Goal: Task Accomplishment & Management: Use online tool/utility

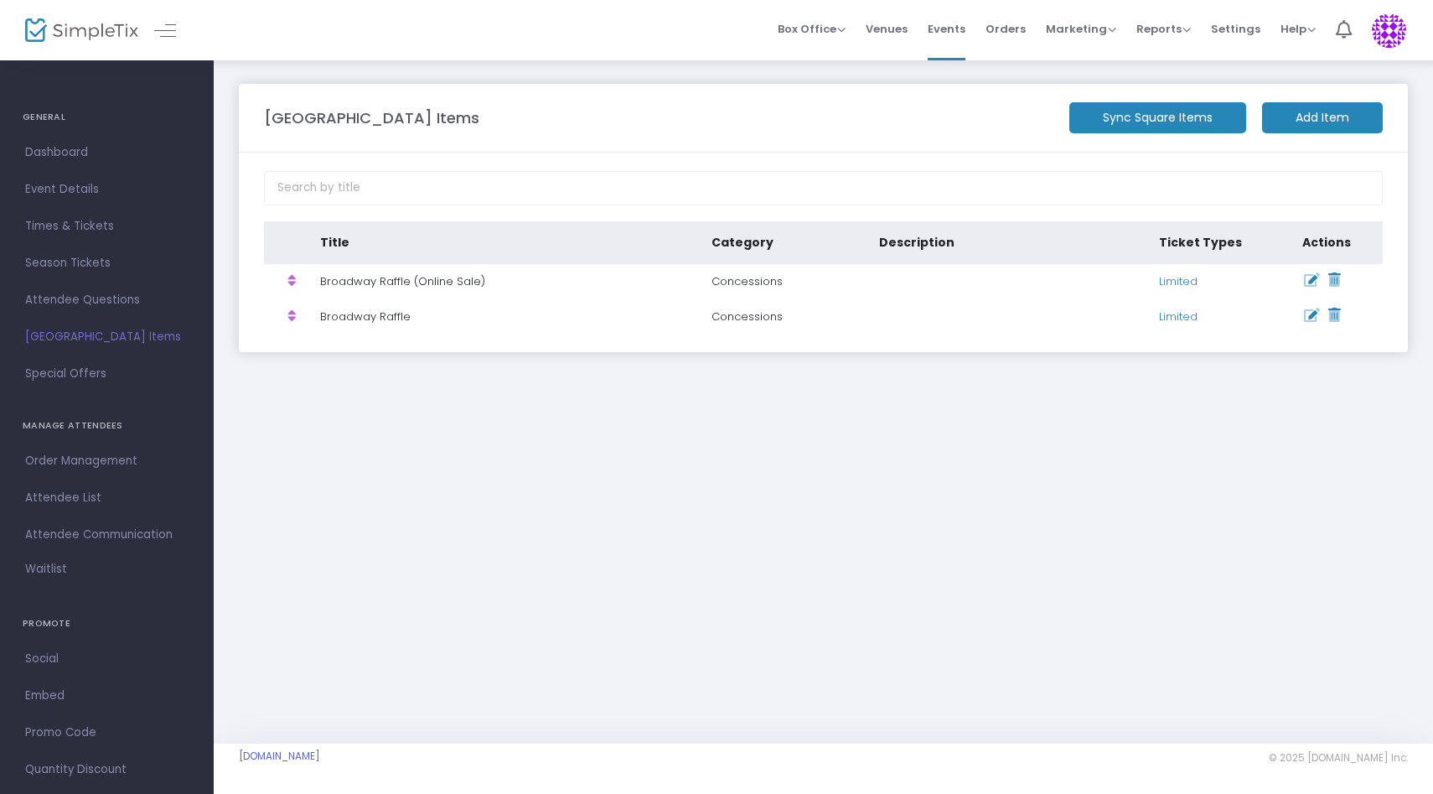
click at [1350, 113] on m-button "Add Item" at bounding box center [1322, 117] width 121 height 31
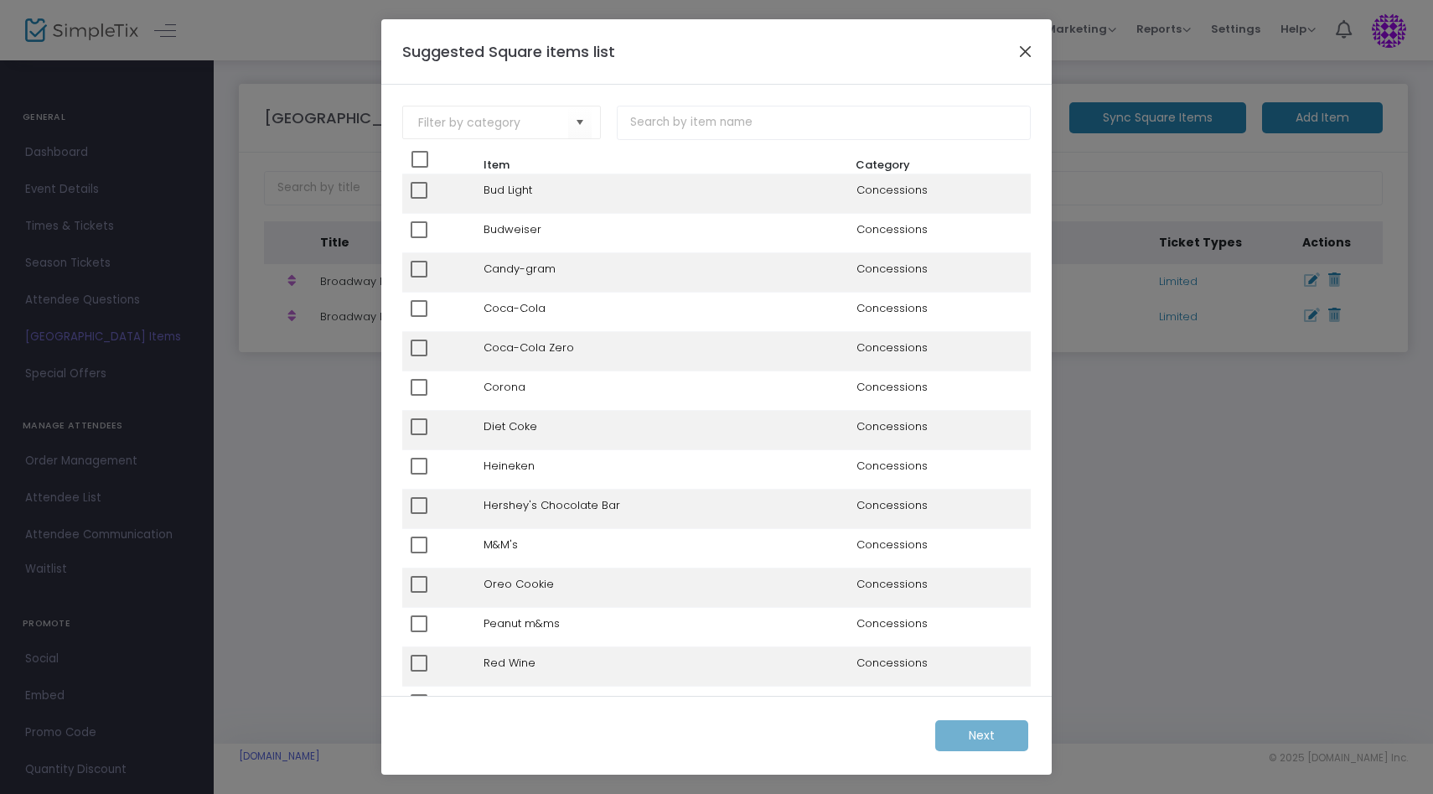
click at [1026, 54] on button "Close" at bounding box center [1026, 51] width 22 height 22
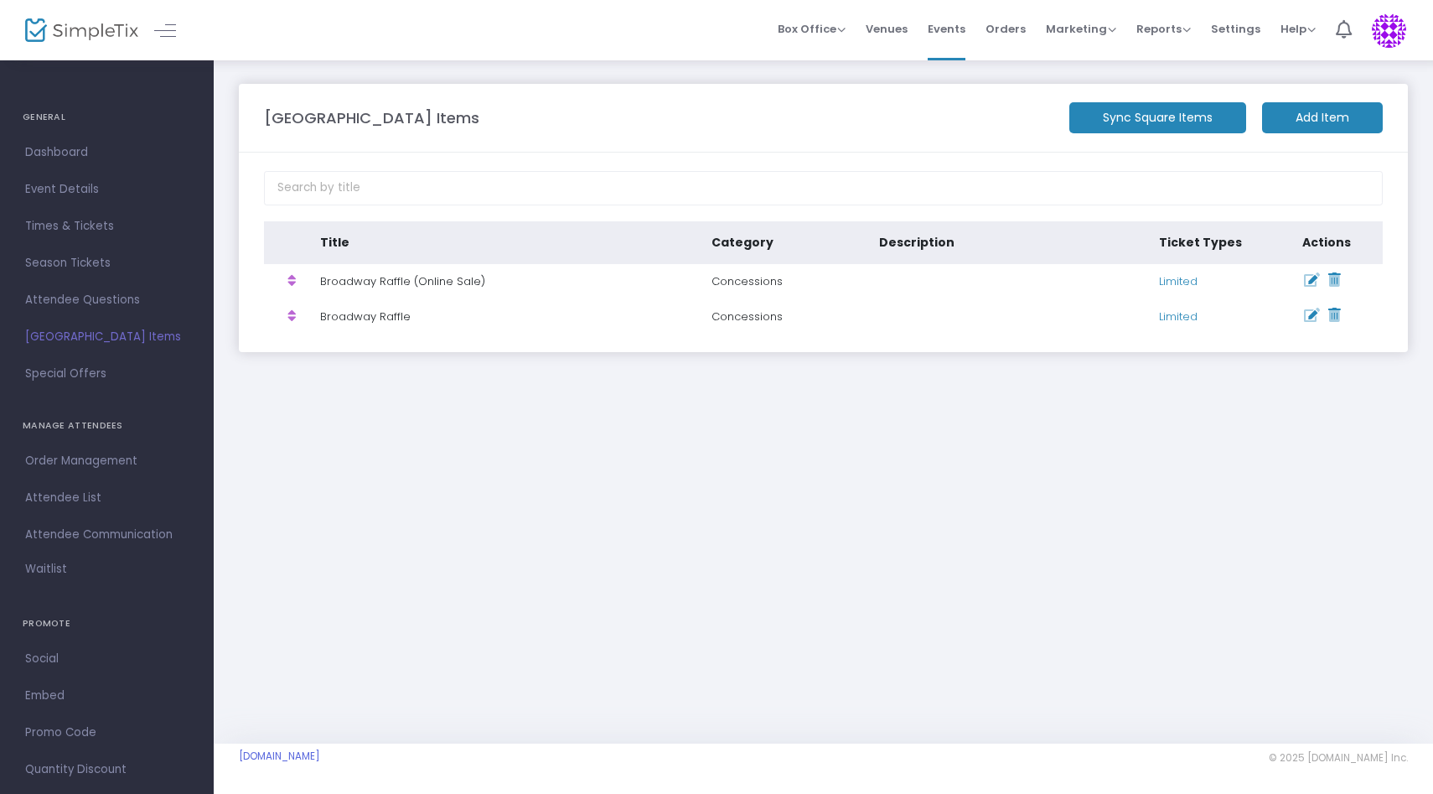
click at [1151, 115] on m-button "Sync Square Items" at bounding box center [1157, 117] width 177 height 31
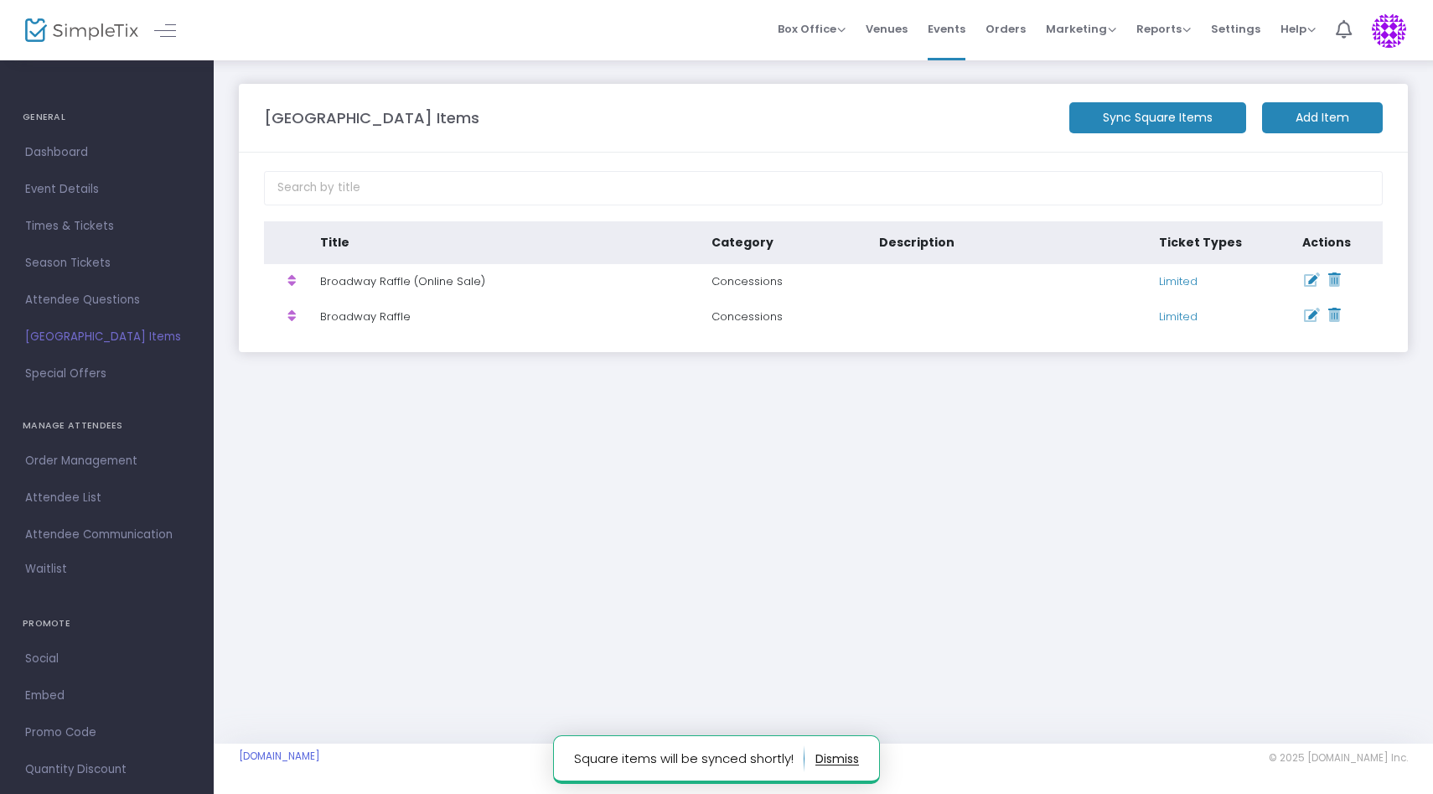
click at [1341, 123] on m-button "Add Item" at bounding box center [1322, 117] width 121 height 31
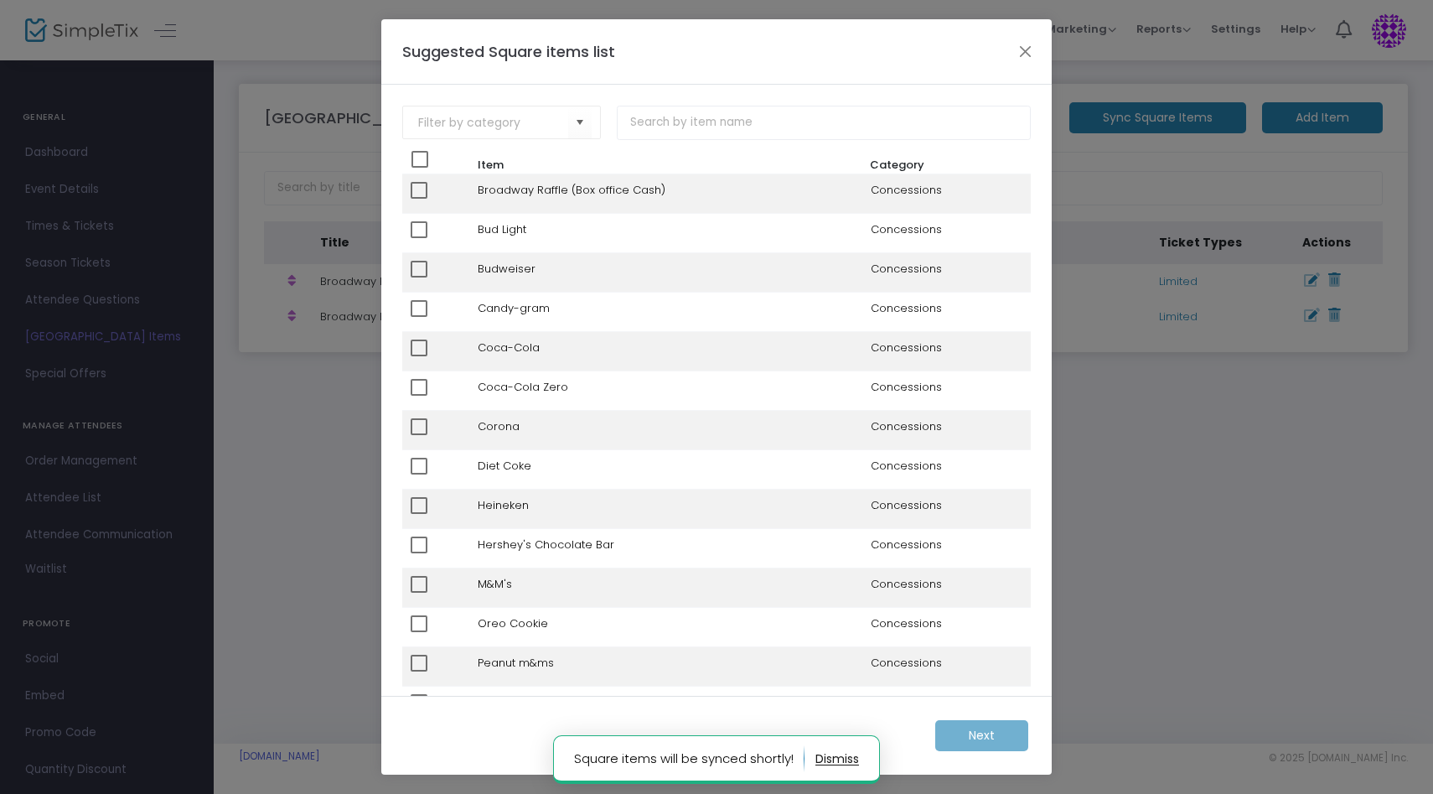
click at [416, 189] on span at bounding box center [419, 190] width 17 height 17
click at [418, 199] on input "checkbox" at bounding box center [418, 199] width 1 height 1
checkbox input "true"
click at [973, 746] on m-button "Next" at bounding box center [981, 735] width 93 height 31
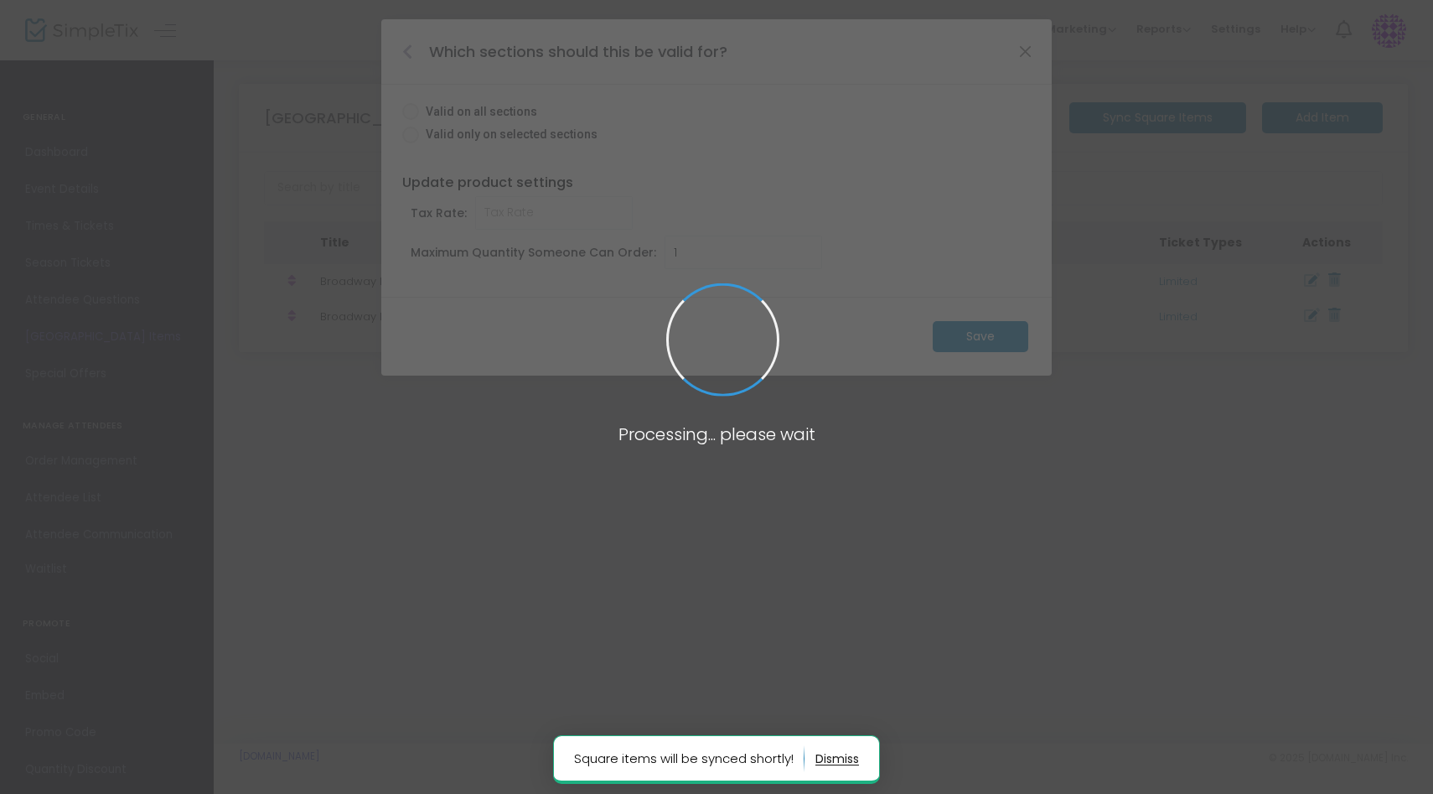
radio input "true"
type input "0.000"
type input "10"
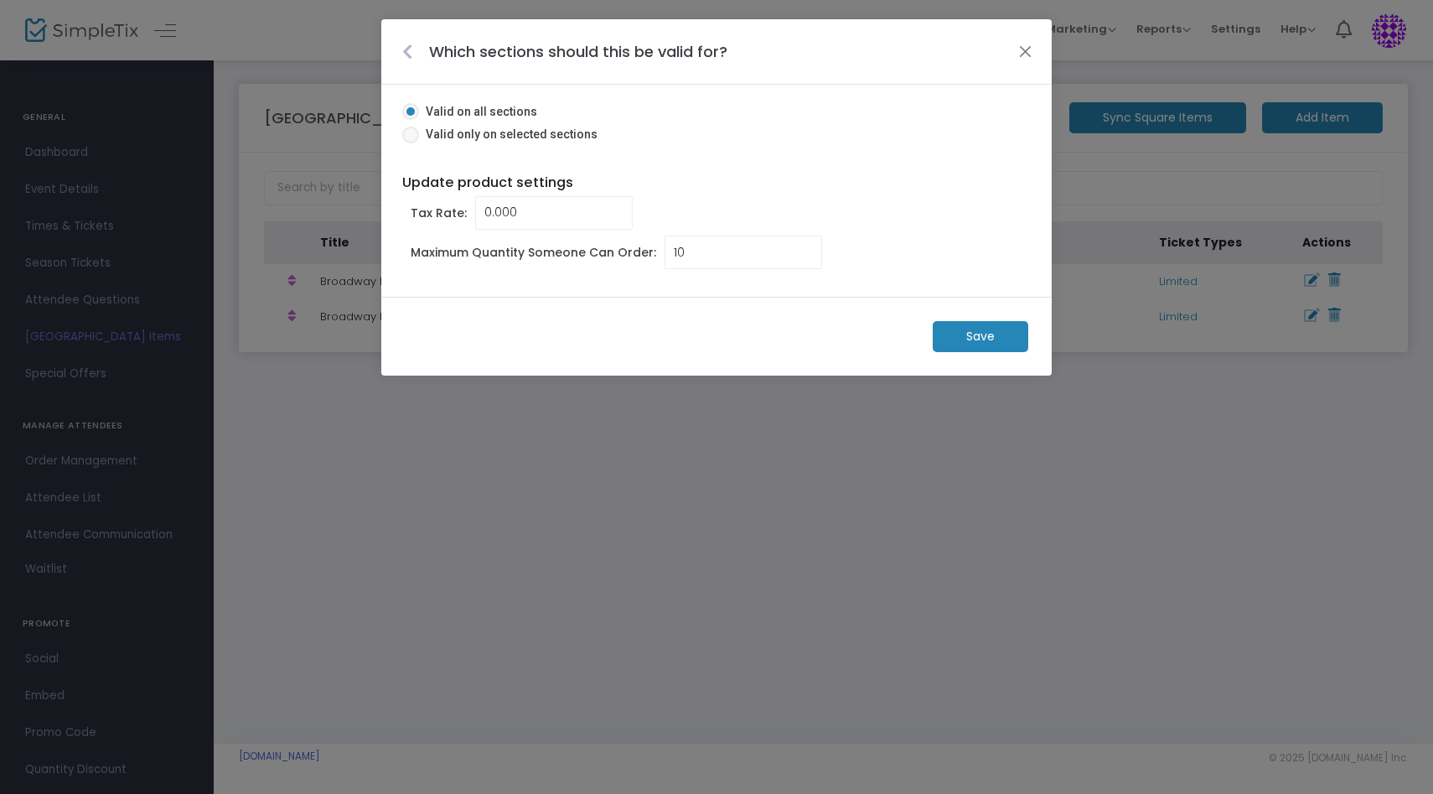
click at [504, 140] on span "Valid only on selected sections" at bounding box center [508, 135] width 178 height 18
click at [411, 143] on input "Valid only on selected sections" at bounding box center [410, 143] width 1 height 1
radio input "true"
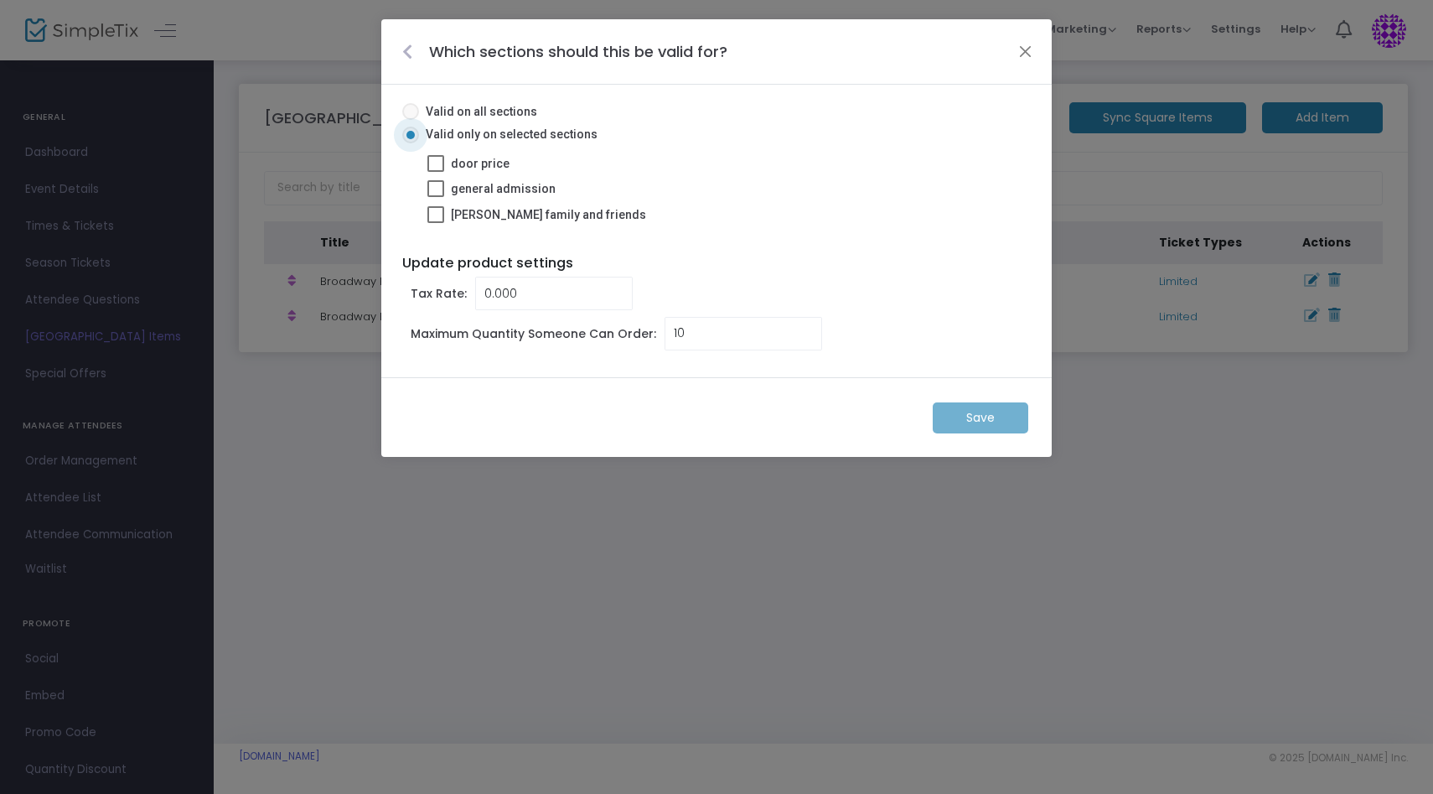
click at [487, 163] on span "door price" at bounding box center [480, 163] width 59 height 13
click at [436, 172] on input "door price" at bounding box center [435, 172] width 1 height 1
checkbox input "true"
click at [980, 432] on m-button "Save" at bounding box center [981, 417] width 96 height 31
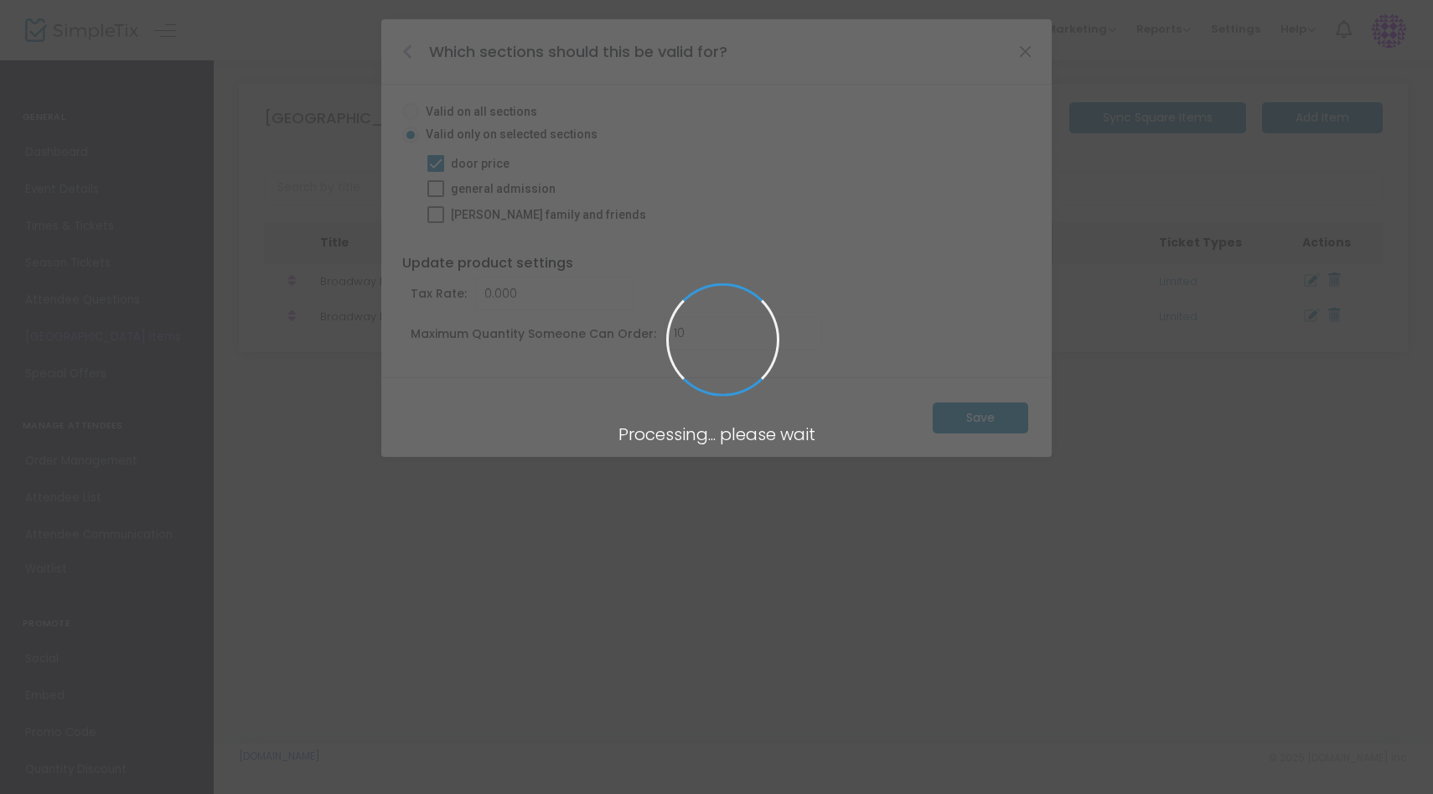
radio input "false"
type input "1"
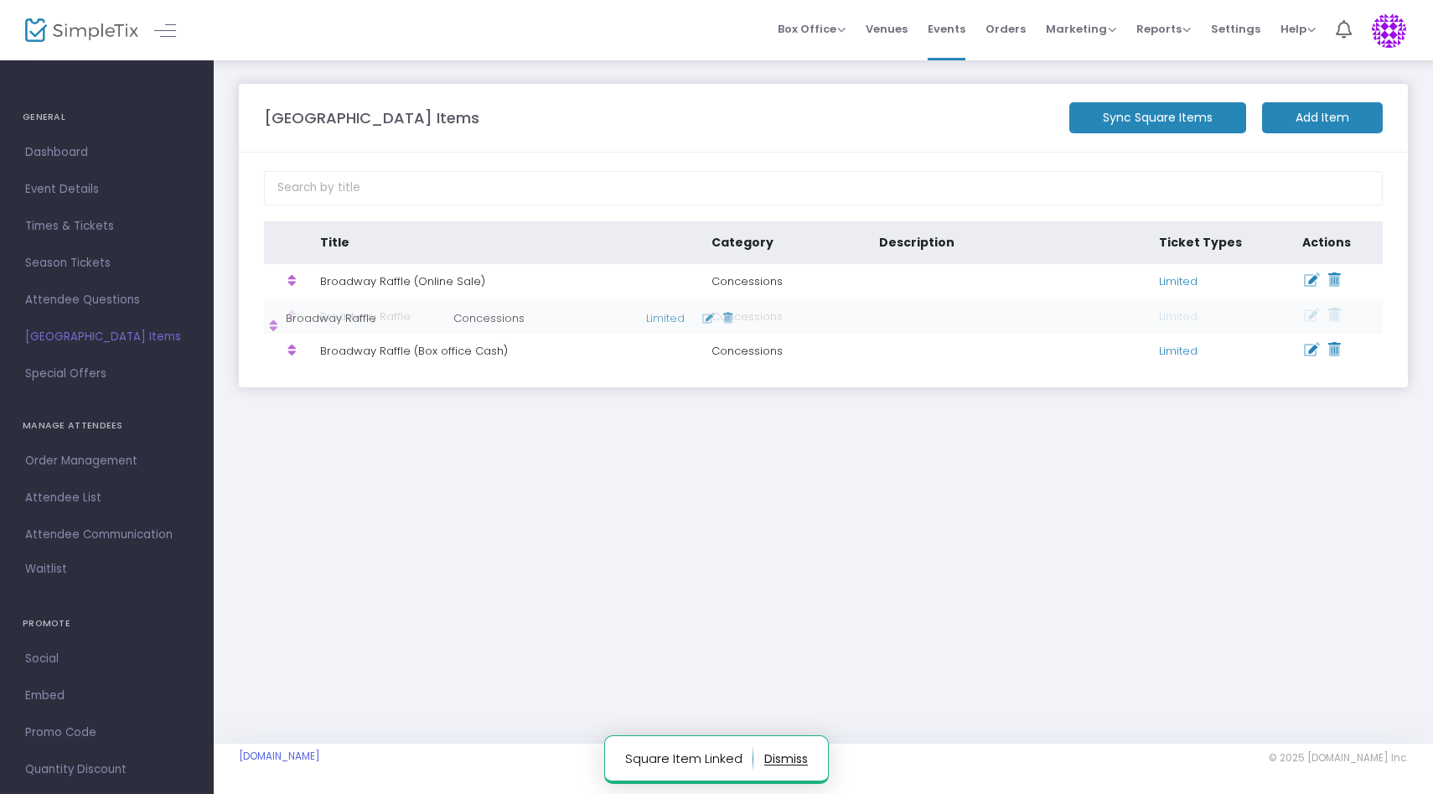
drag, startPoint x: 290, startPoint y: 317, endPoint x: 287, endPoint y: 326, distance: 9.8
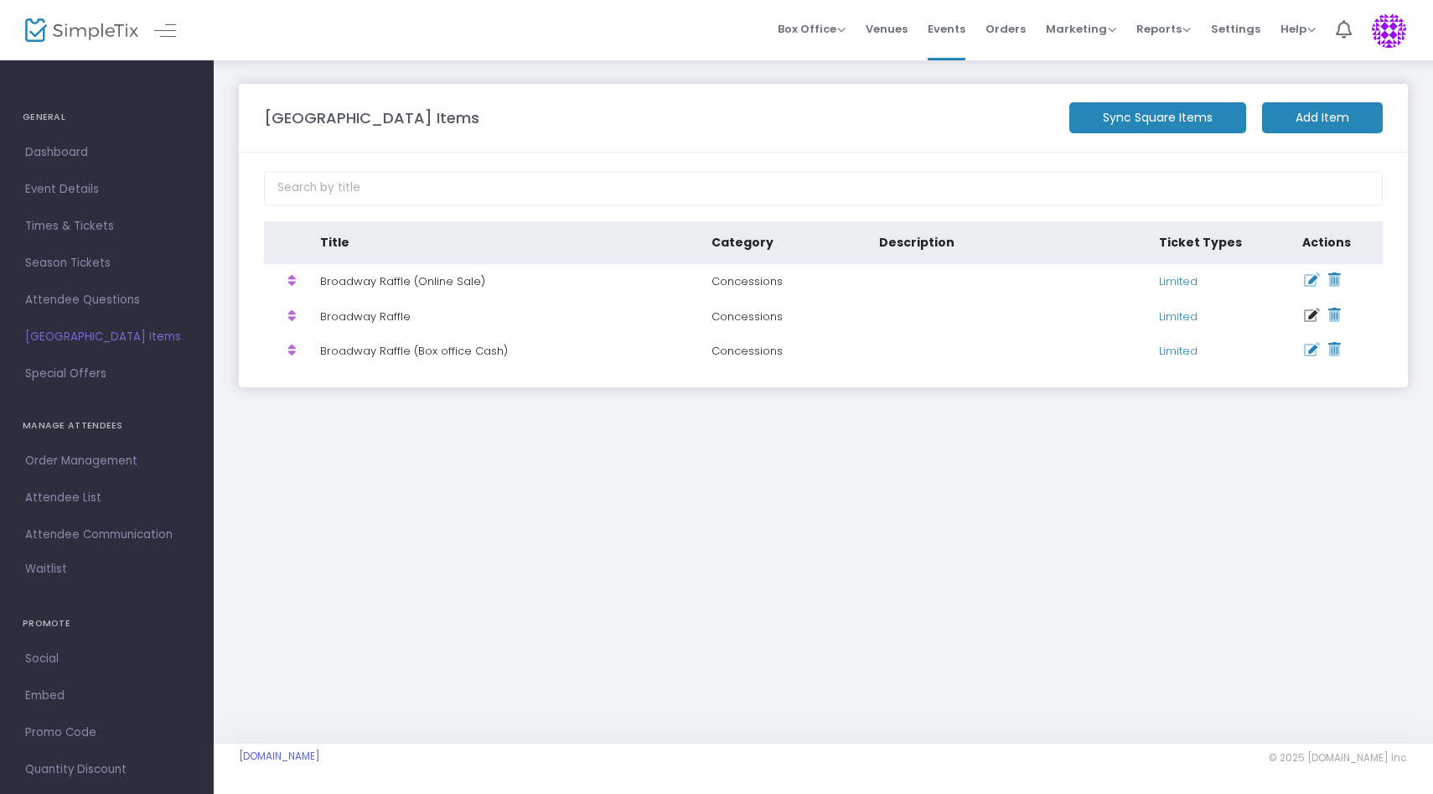
click at [1311, 315] on icon at bounding box center [1312, 315] width 16 height 14
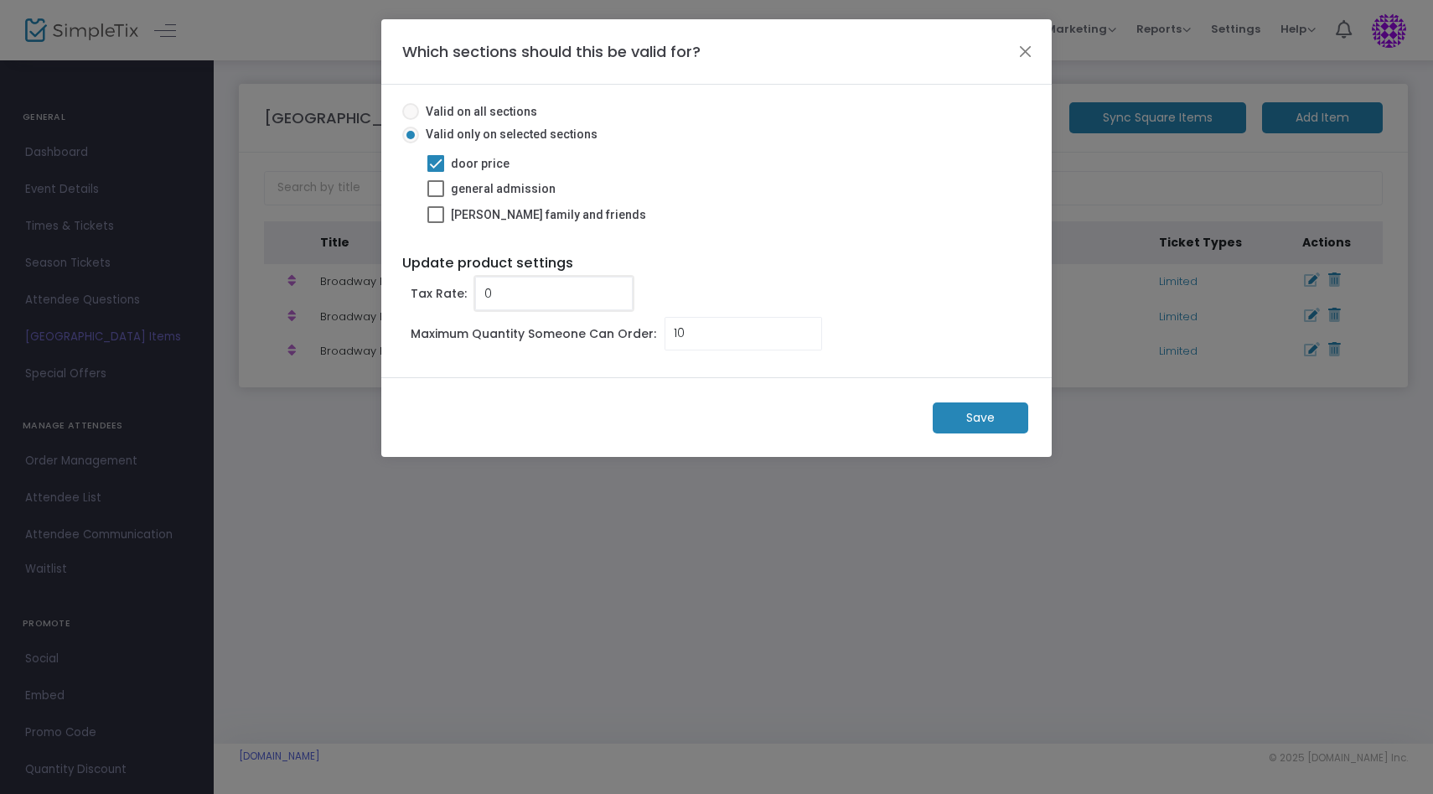
click at [538, 287] on input "0" at bounding box center [554, 293] width 156 height 32
type input "3.500"
click at [961, 424] on m-button "Save" at bounding box center [981, 417] width 96 height 31
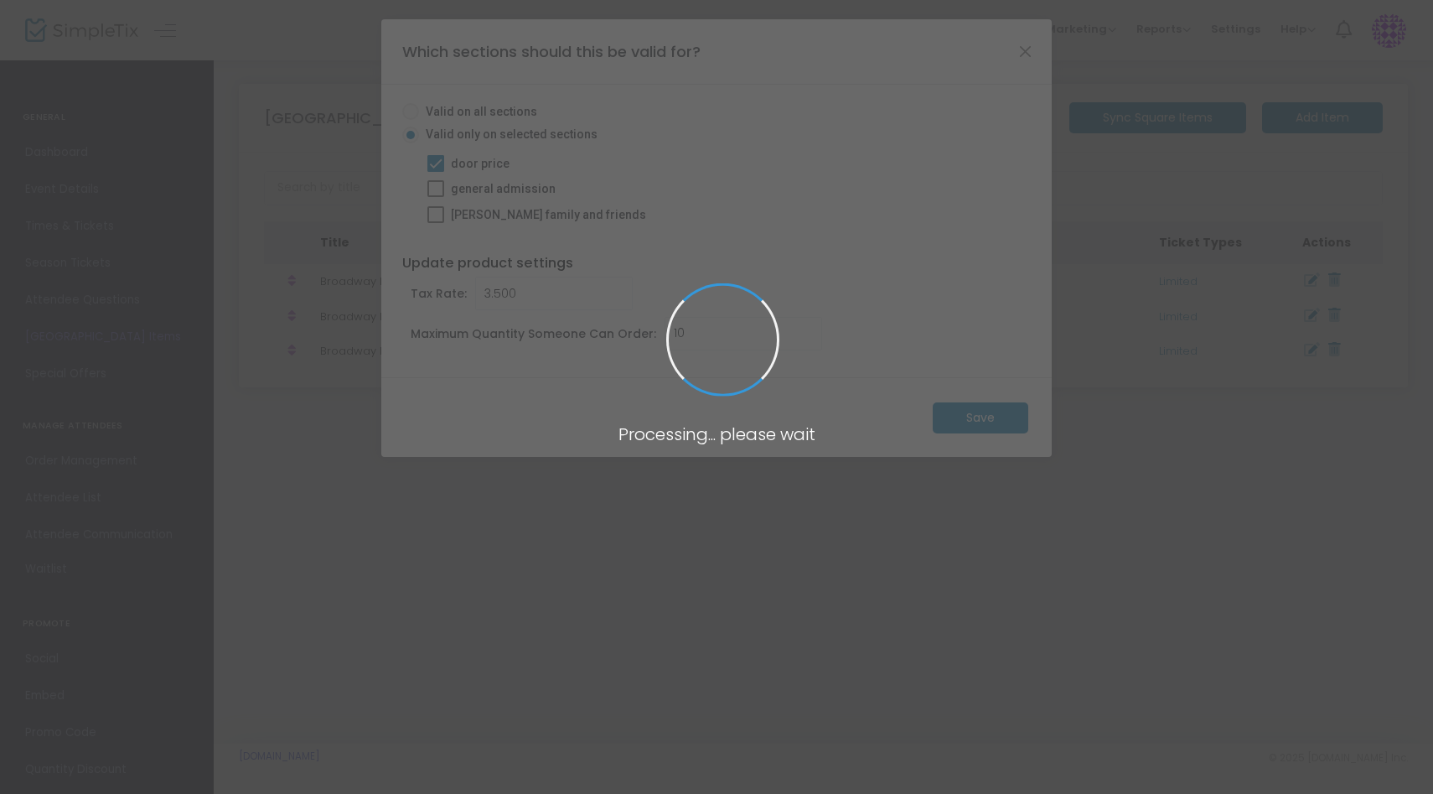
radio input "false"
type input "1"
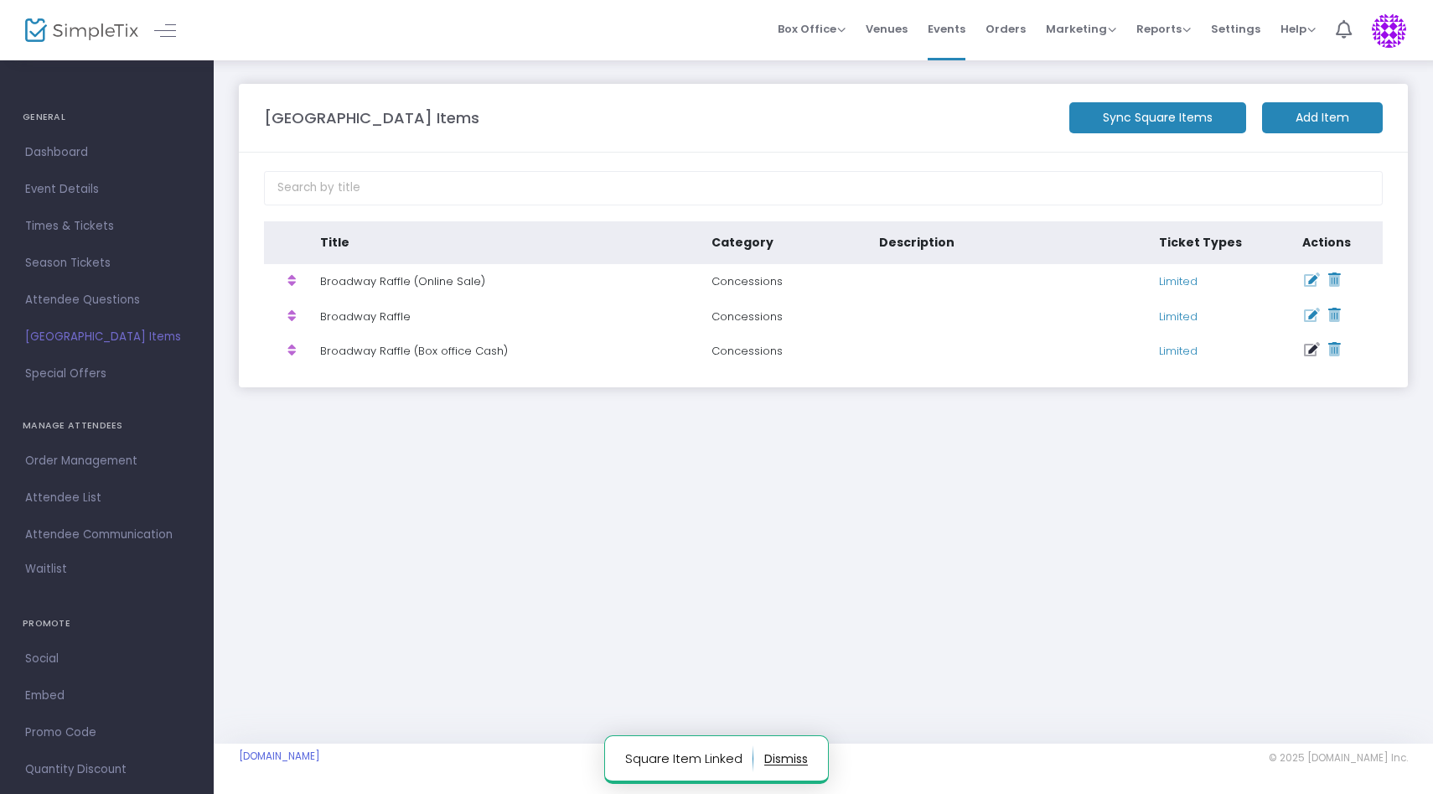
click at [1311, 347] on icon at bounding box center [1312, 350] width 16 height 14
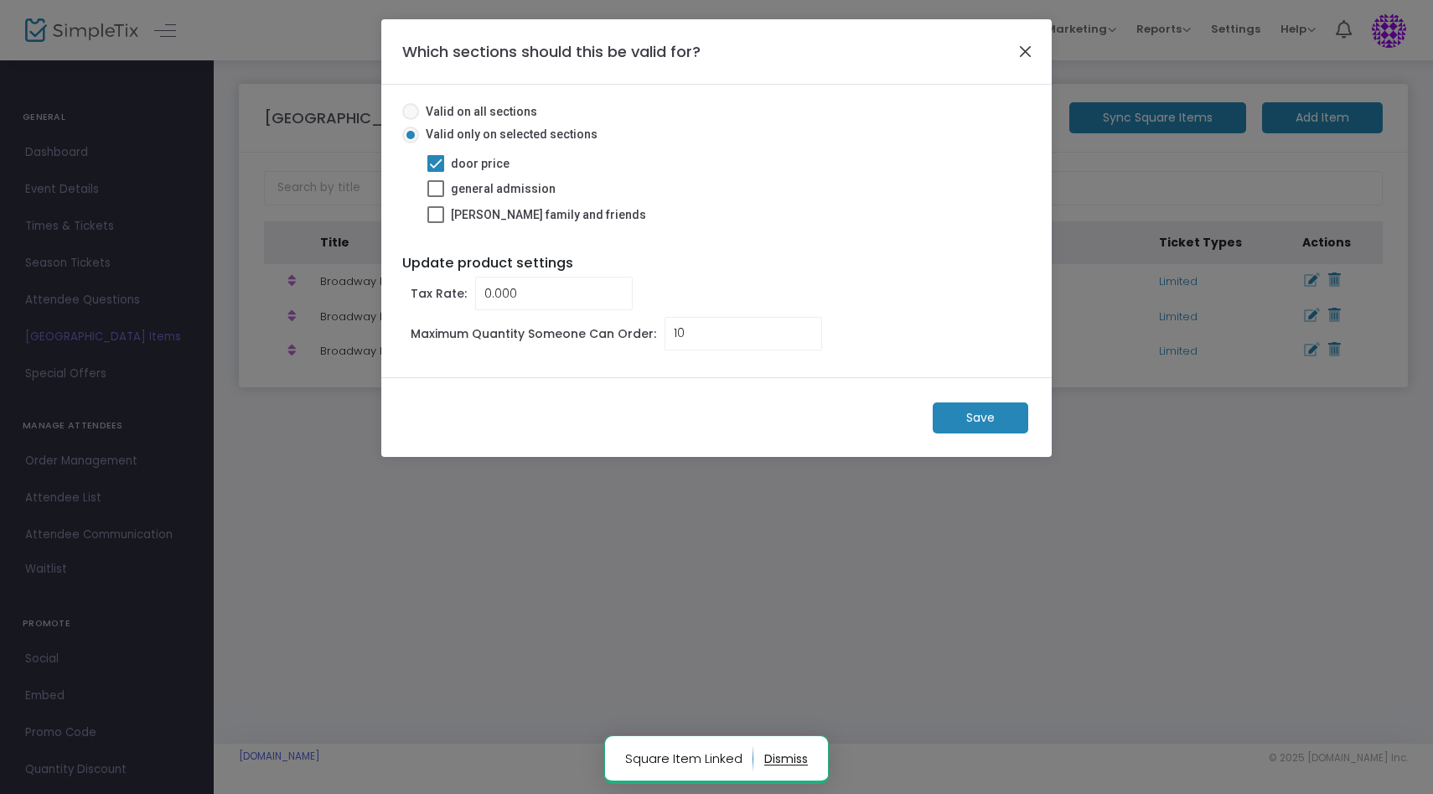
click at [1029, 54] on button "Close" at bounding box center [1026, 51] width 22 height 22
radio input "false"
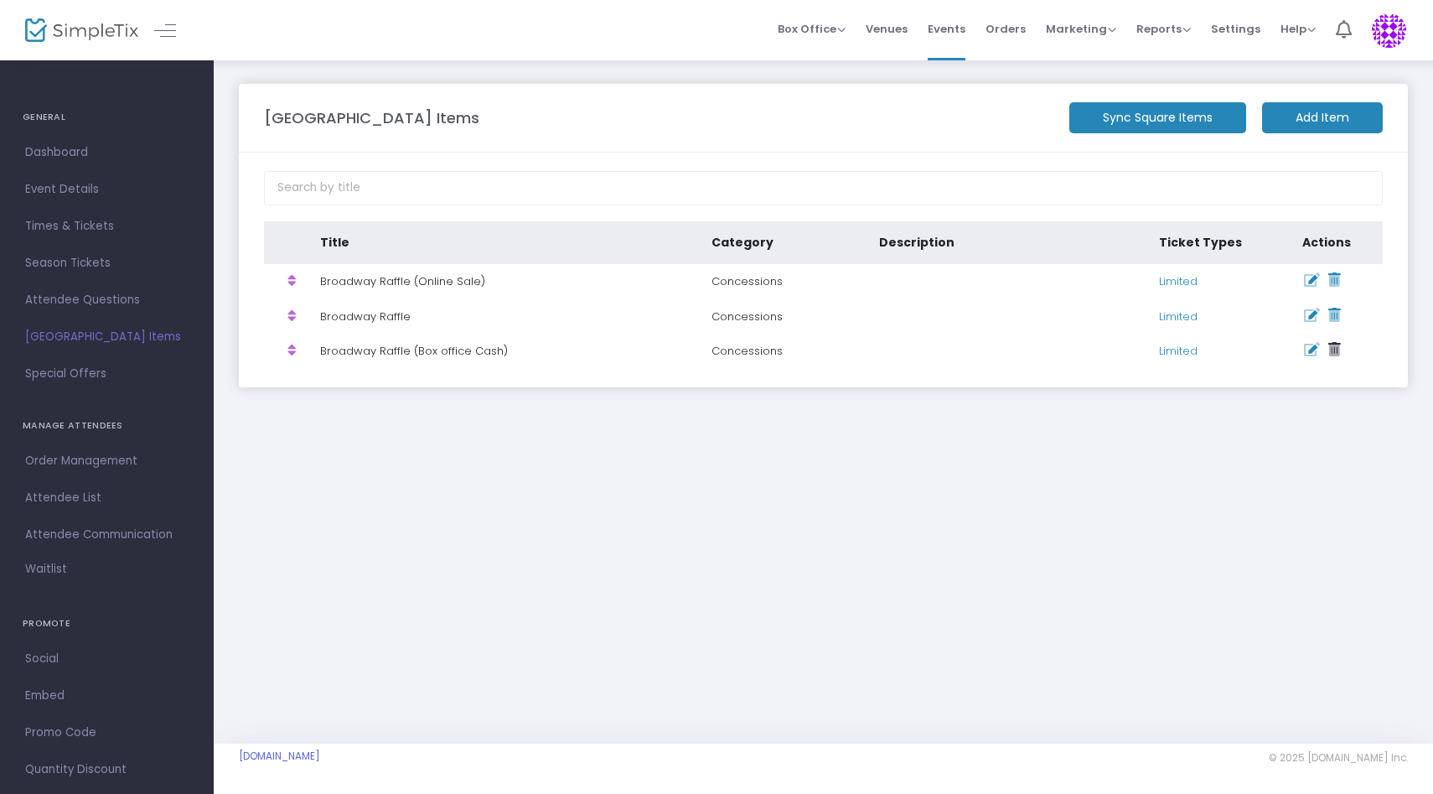
click at [1337, 347] on icon at bounding box center [1334, 350] width 13 height 14
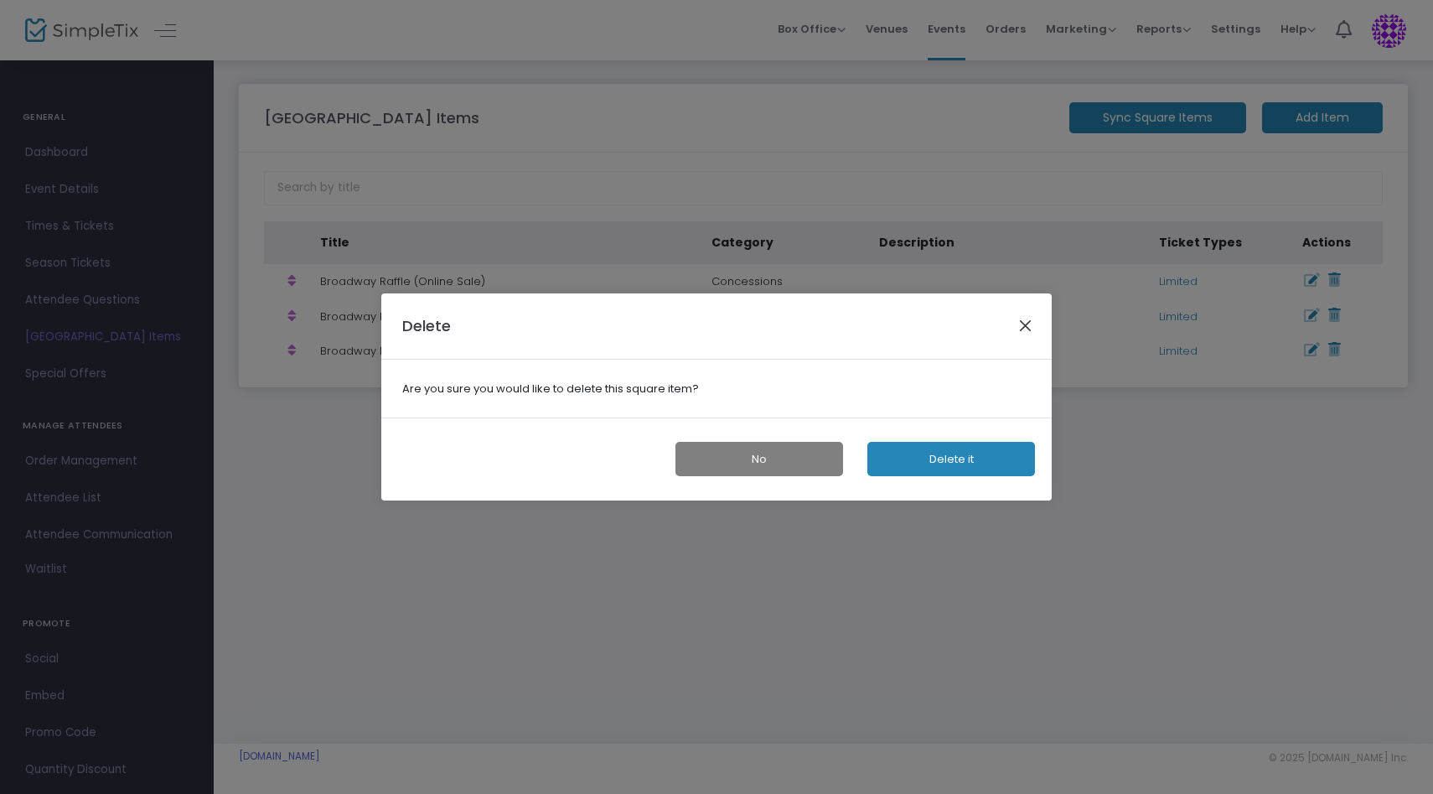
click at [1027, 322] on button "Close" at bounding box center [1026, 326] width 22 height 22
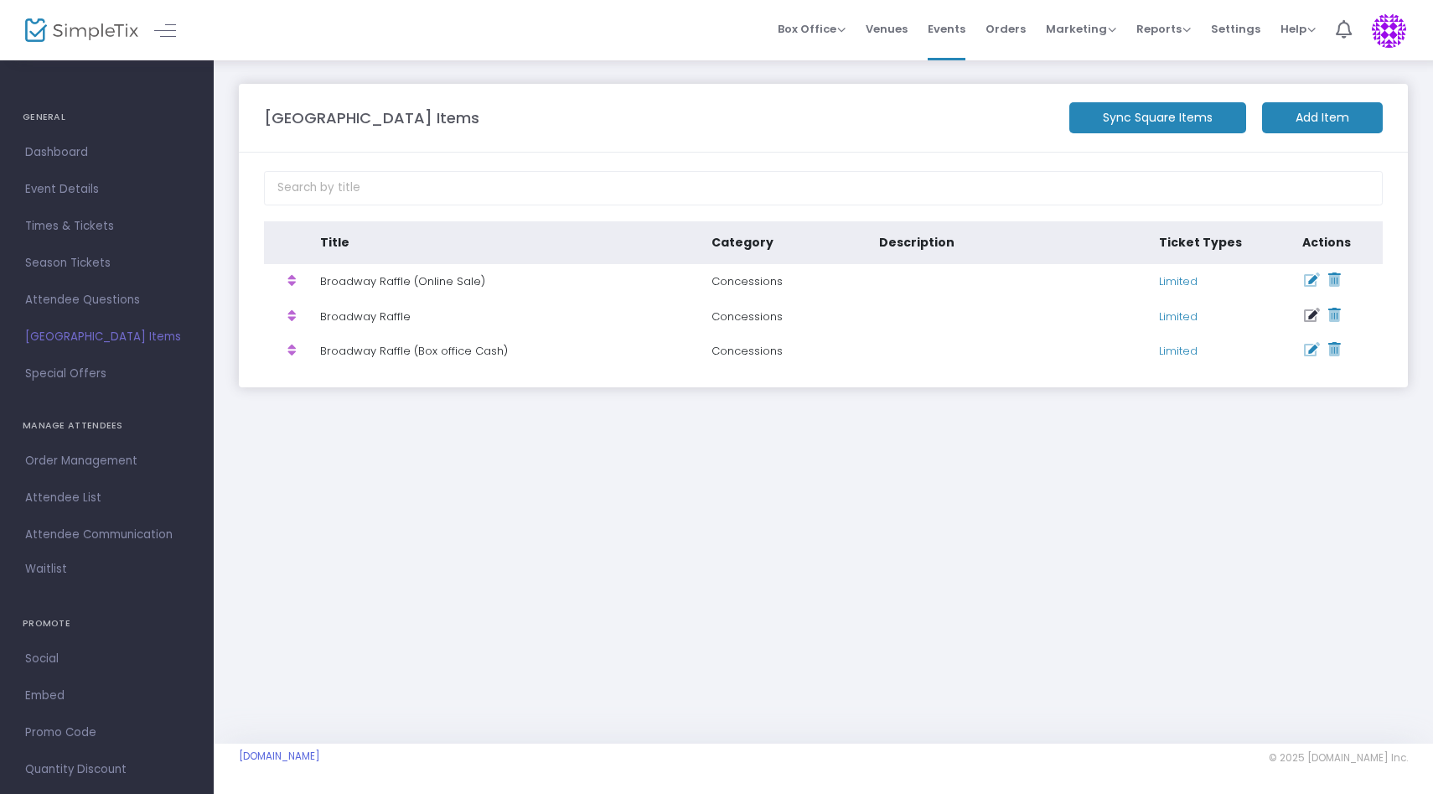
click at [1313, 319] on icon at bounding box center [1312, 315] width 16 height 14
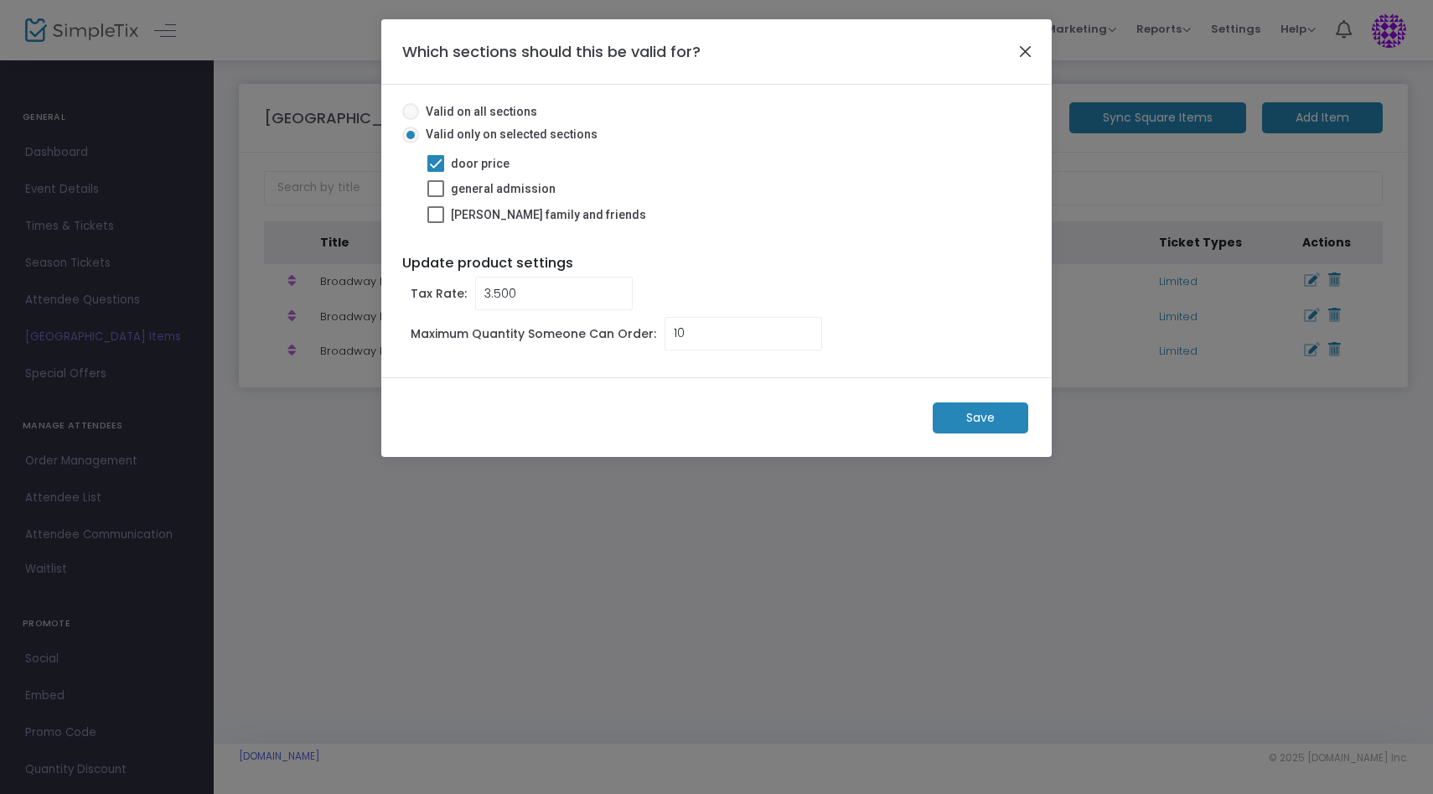
click at [1027, 52] on button "Close" at bounding box center [1026, 51] width 22 height 22
radio input "false"
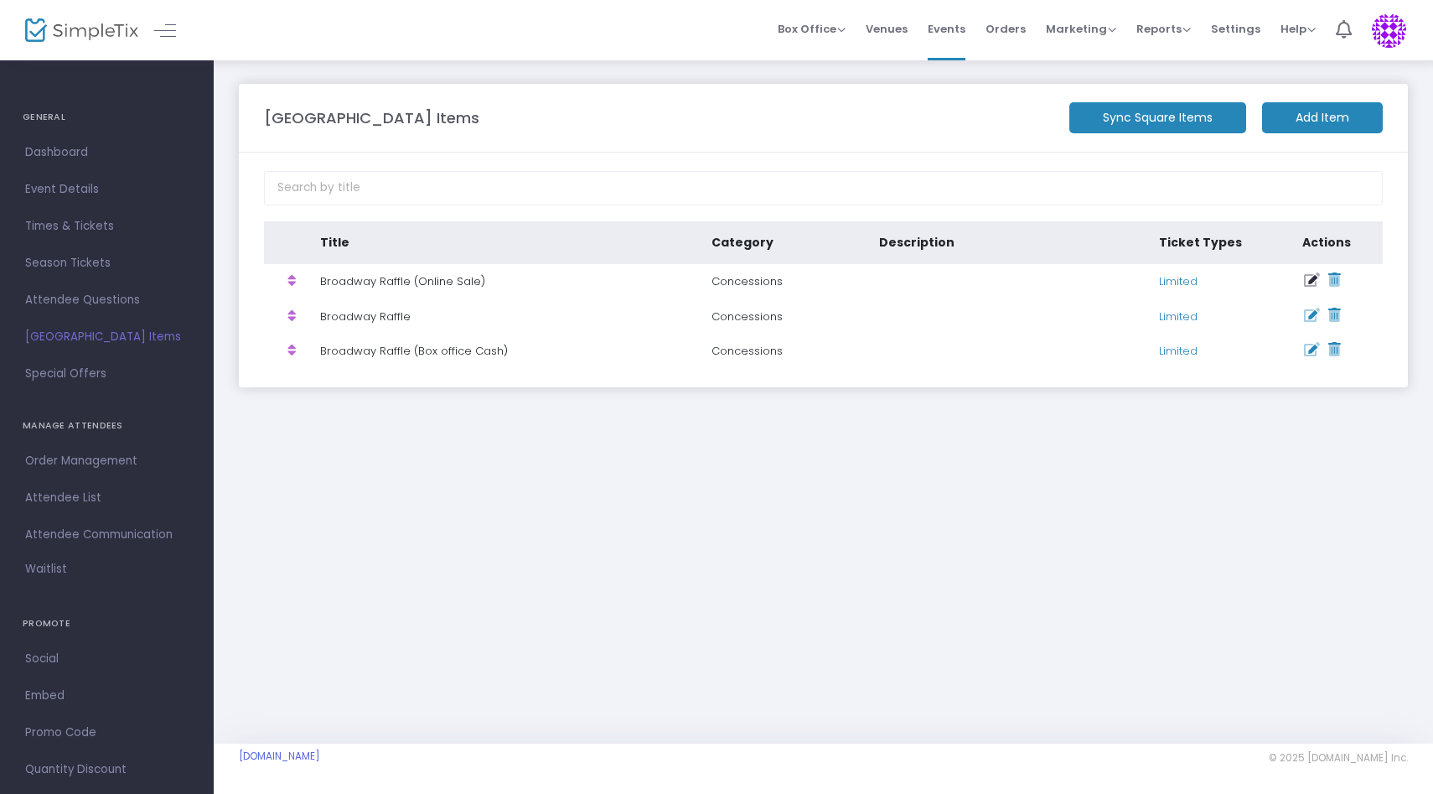
click at [1309, 281] on icon at bounding box center [1312, 280] width 16 height 14
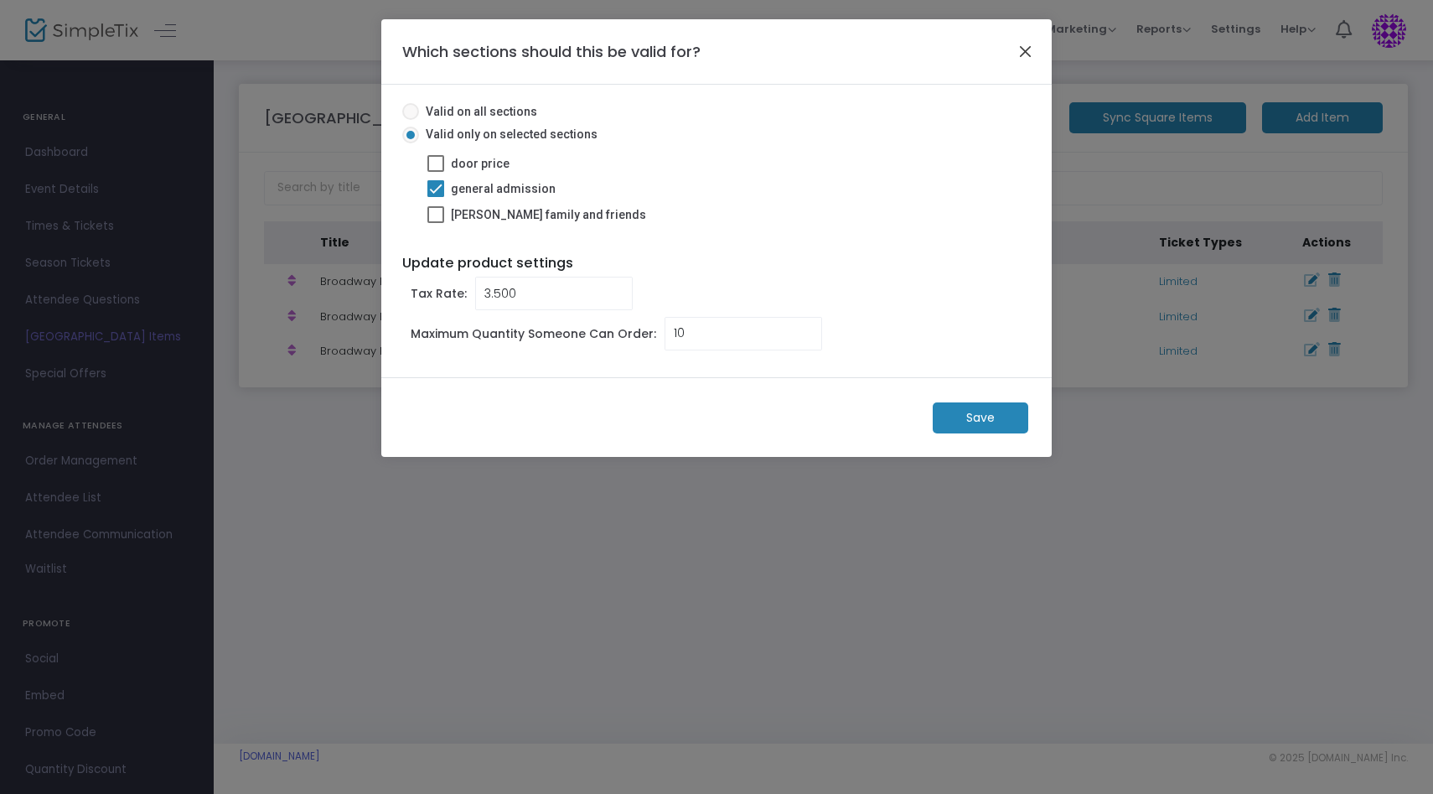
click at [1029, 55] on button "Close" at bounding box center [1026, 51] width 22 height 22
radio input "false"
